Goal: Task Accomplishment & Management: Complete application form

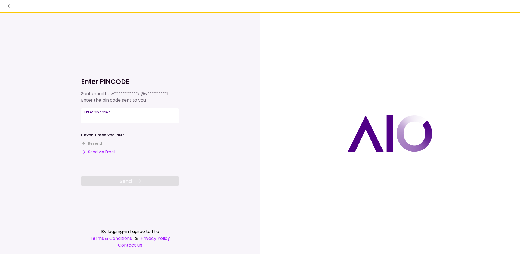
drag, startPoint x: 89, startPoint y: 116, endPoint x: 97, endPoint y: 107, distance: 11.6
click at [90, 117] on div "Enter pin code   *" at bounding box center [130, 115] width 98 height 15
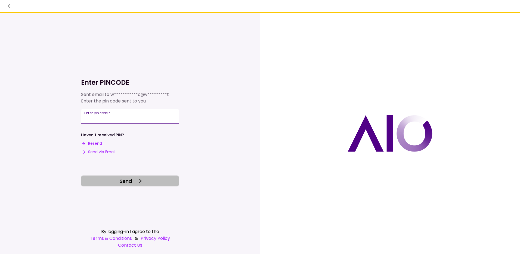
type input "******"
click at [134, 182] on button "Send" at bounding box center [130, 180] width 98 height 11
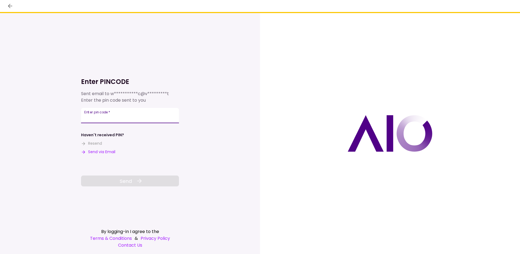
click at [96, 109] on input "Enter pin code   *" at bounding box center [130, 115] width 98 height 15
drag, startPoint x: 91, startPoint y: 113, endPoint x: 93, endPoint y: 118, distance: 6.0
click at [93, 118] on div "Enter pin code   *" at bounding box center [130, 115] width 98 height 15
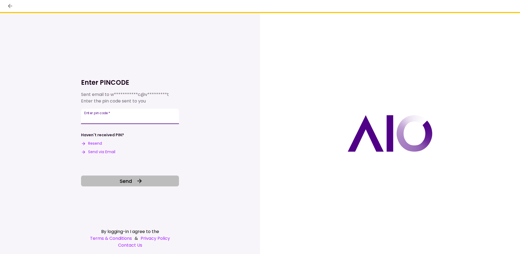
type input "******"
click at [118, 183] on button "Send" at bounding box center [130, 180] width 98 height 11
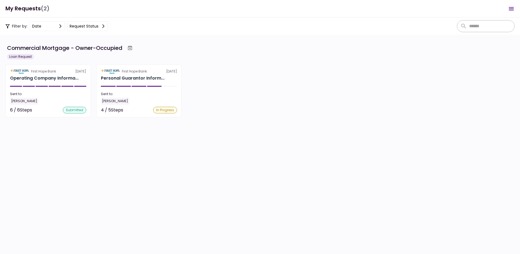
click at [52, 200] on div "Account Aging Reports" at bounding box center [36, 197] width 50 height 7
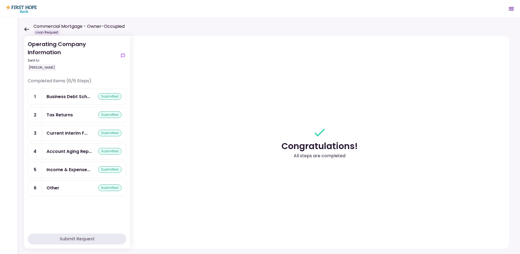
click at [57, 182] on div "Other submitted" at bounding box center [84, 188] width 84 height 16
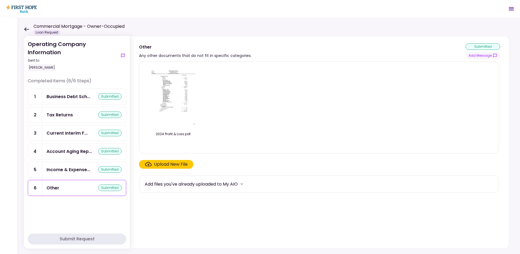
click at [160, 163] on div "Upload New File" at bounding box center [171, 164] width 34 height 7
click at [0, 0] on input "Upload New File" at bounding box center [0, 0] width 0 height 0
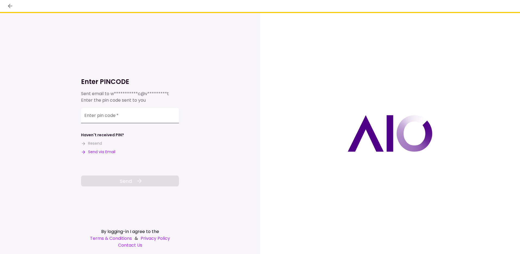
click at [88, 115] on div "Enter pin code   *" at bounding box center [130, 115] width 98 height 15
click at [99, 120] on input "Enter pin code   *" at bounding box center [130, 115] width 98 height 15
type input "******"
click at [105, 184] on button "Send" at bounding box center [130, 180] width 98 height 11
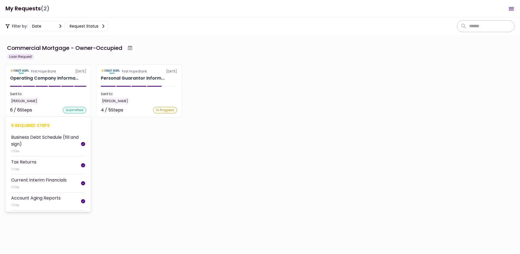
click at [51, 98] on div "[PERSON_NAME]" at bounding box center [48, 100] width 76 height 7
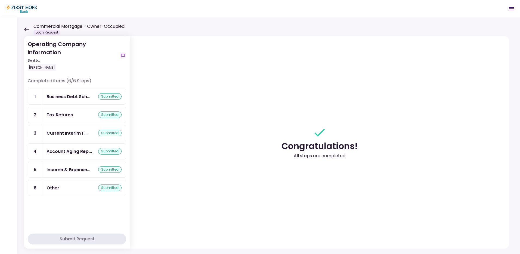
click at [54, 183] on div "Other submitted" at bounding box center [84, 188] width 84 height 16
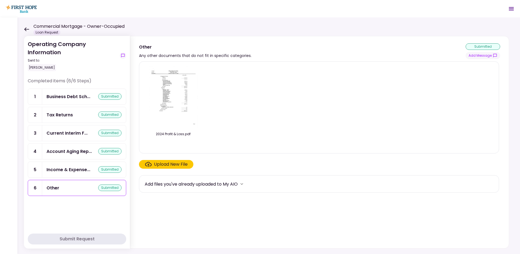
click at [167, 164] on div "Upload New File" at bounding box center [171, 164] width 34 height 7
click at [0, 0] on input "Upload New File" at bounding box center [0, 0] width 0 height 0
click at [163, 167] on div "Upload New File" at bounding box center [171, 164] width 34 height 7
click at [0, 0] on input "Upload New File" at bounding box center [0, 0] width 0 height 0
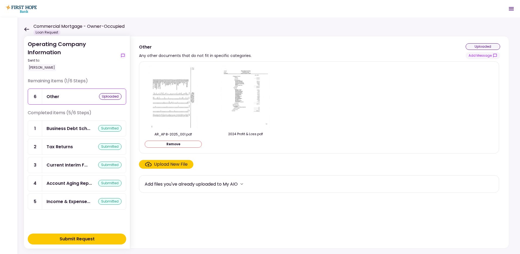
click at [162, 164] on div "Upload New File" at bounding box center [171, 164] width 34 height 7
click at [0, 0] on input "Upload New File" at bounding box center [0, 0] width 0 height 0
click at [80, 237] on div "Submit Request" at bounding box center [77, 238] width 35 height 7
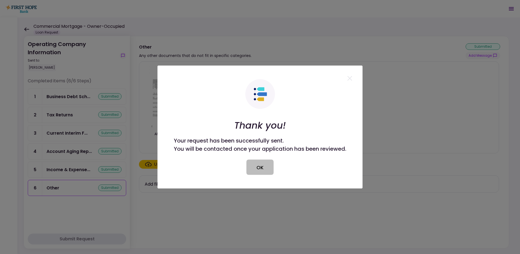
click at [260, 171] on button "OK" at bounding box center [260, 167] width 27 height 15
